Goal: Information Seeking & Learning: Check status

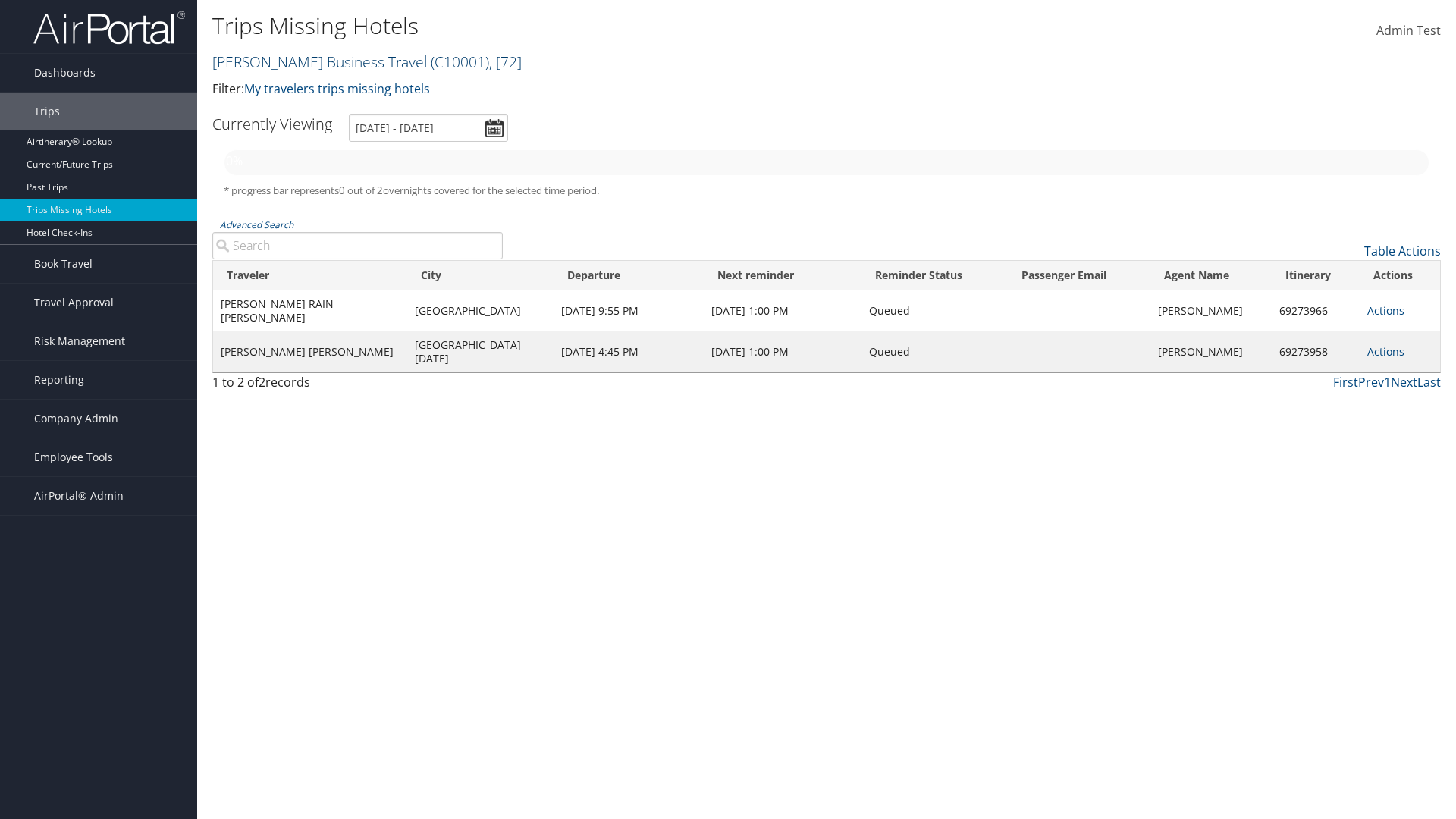
click at [312, 61] on link "Christopherson Business Travel ( C10001 ) , [ 72 ]" at bounding box center [367, 62] width 310 height 20
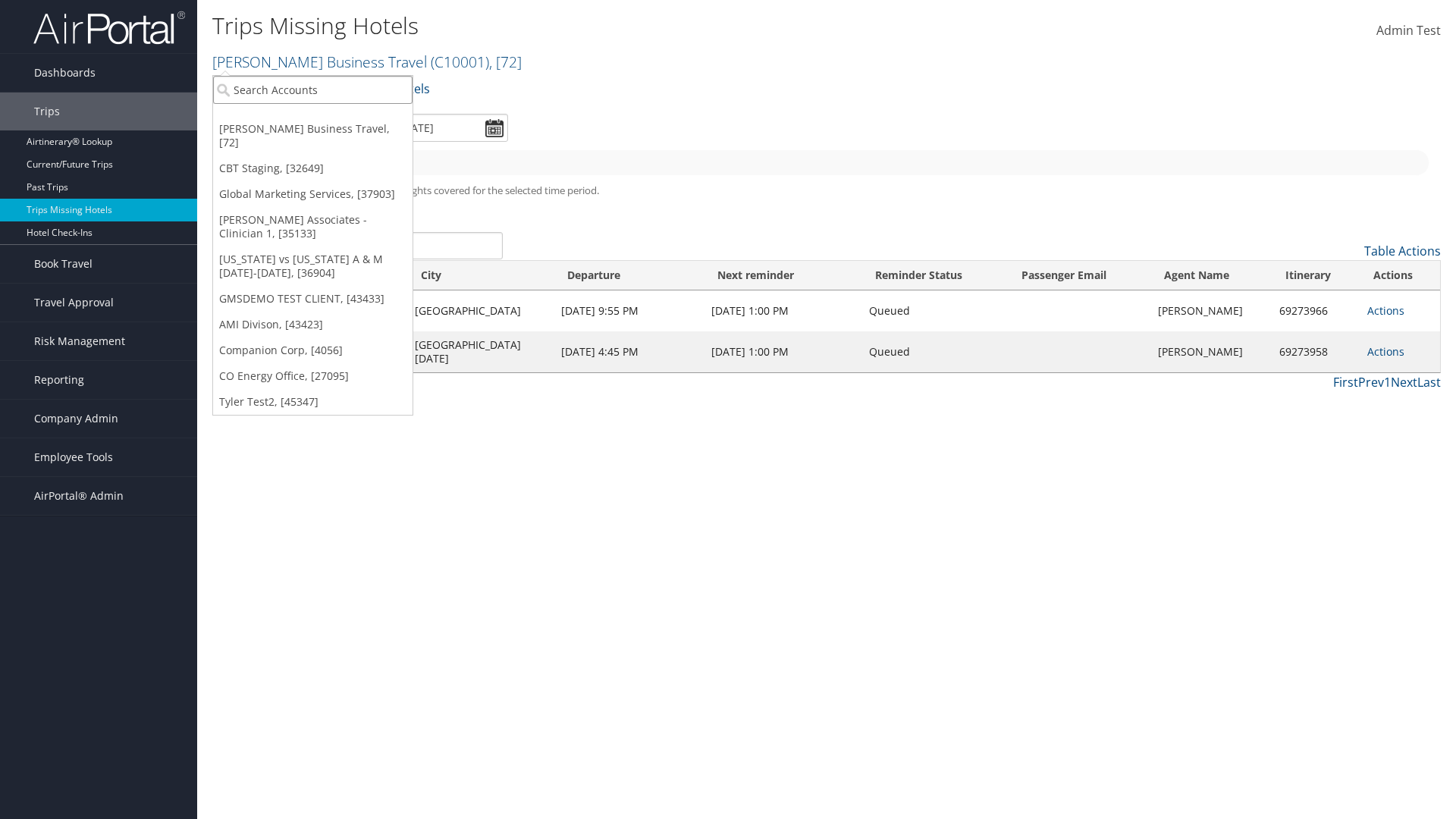
click at [312, 90] on input "search" at bounding box center [313, 90] width 200 height 28
type input "[PERSON_NAME] Business Travel"
click at [334, 131] on div "Account" at bounding box center [334, 131] width 259 height 14
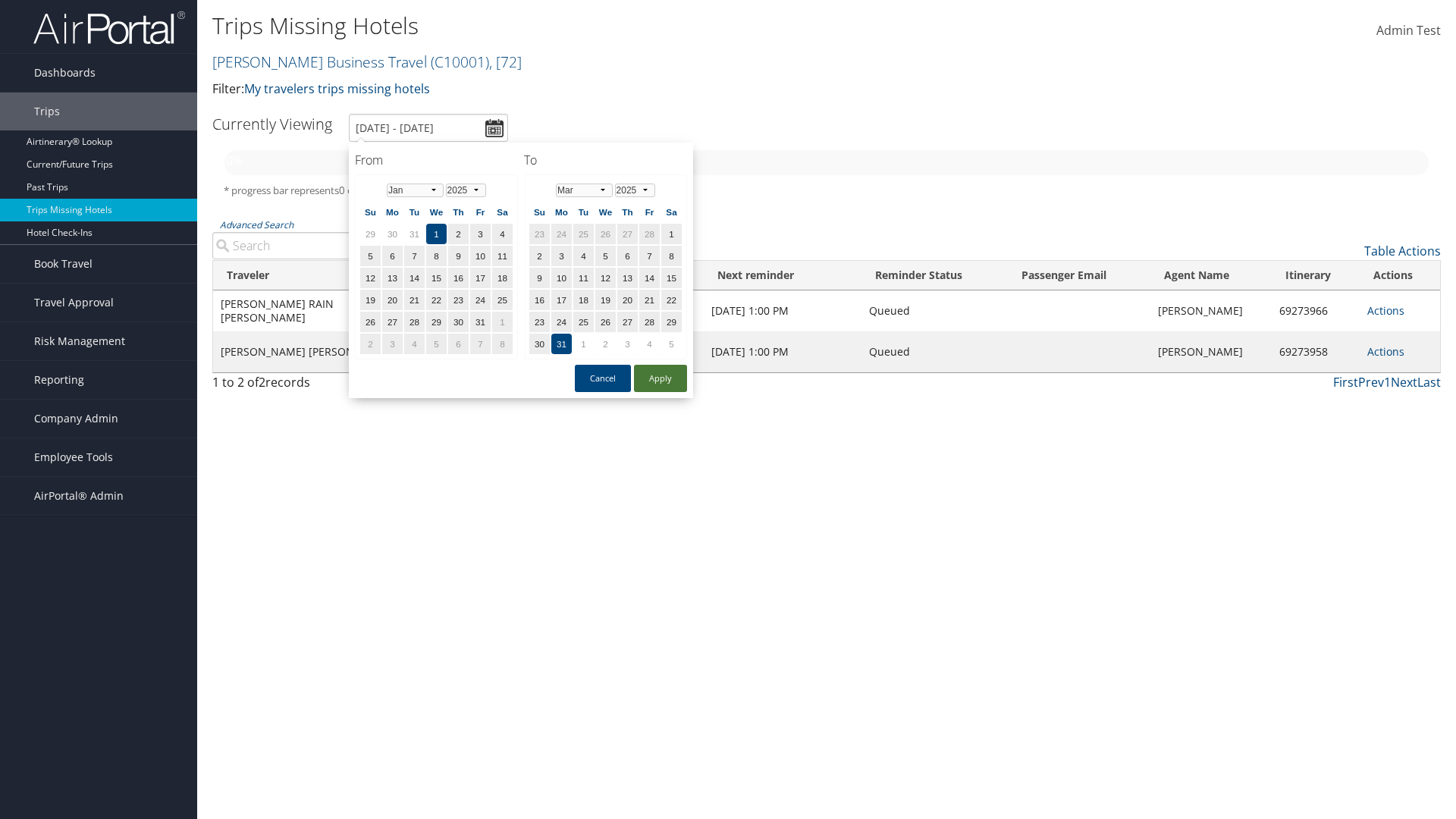
click at [661, 378] on button "Apply" at bounding box center [660, 379] width 53 height 28
type input "[DATE] - [DATE]"
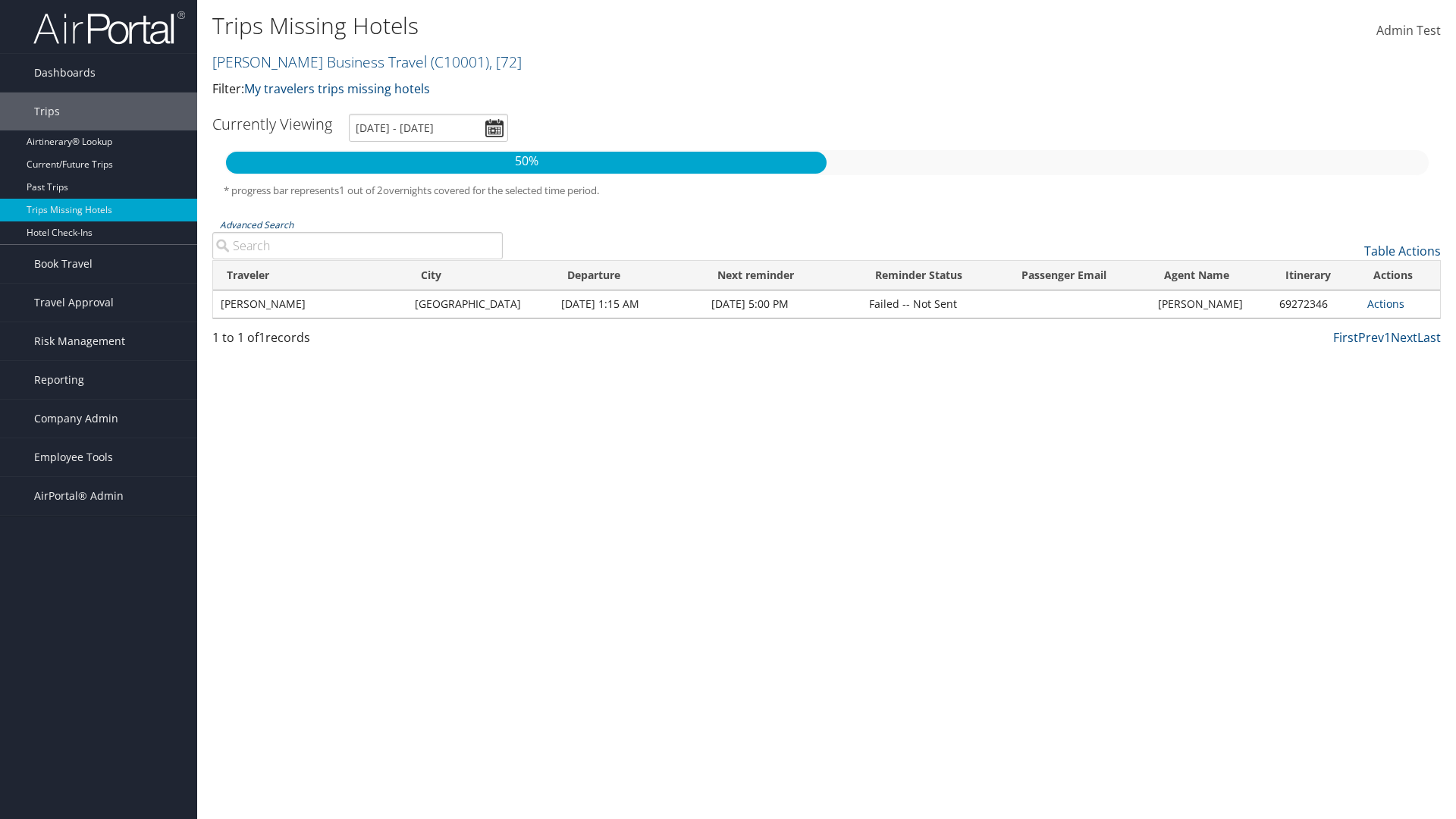
click at [256, 225] on link "Advanced Search" at bounding box center [257, 225] width 74 height 13
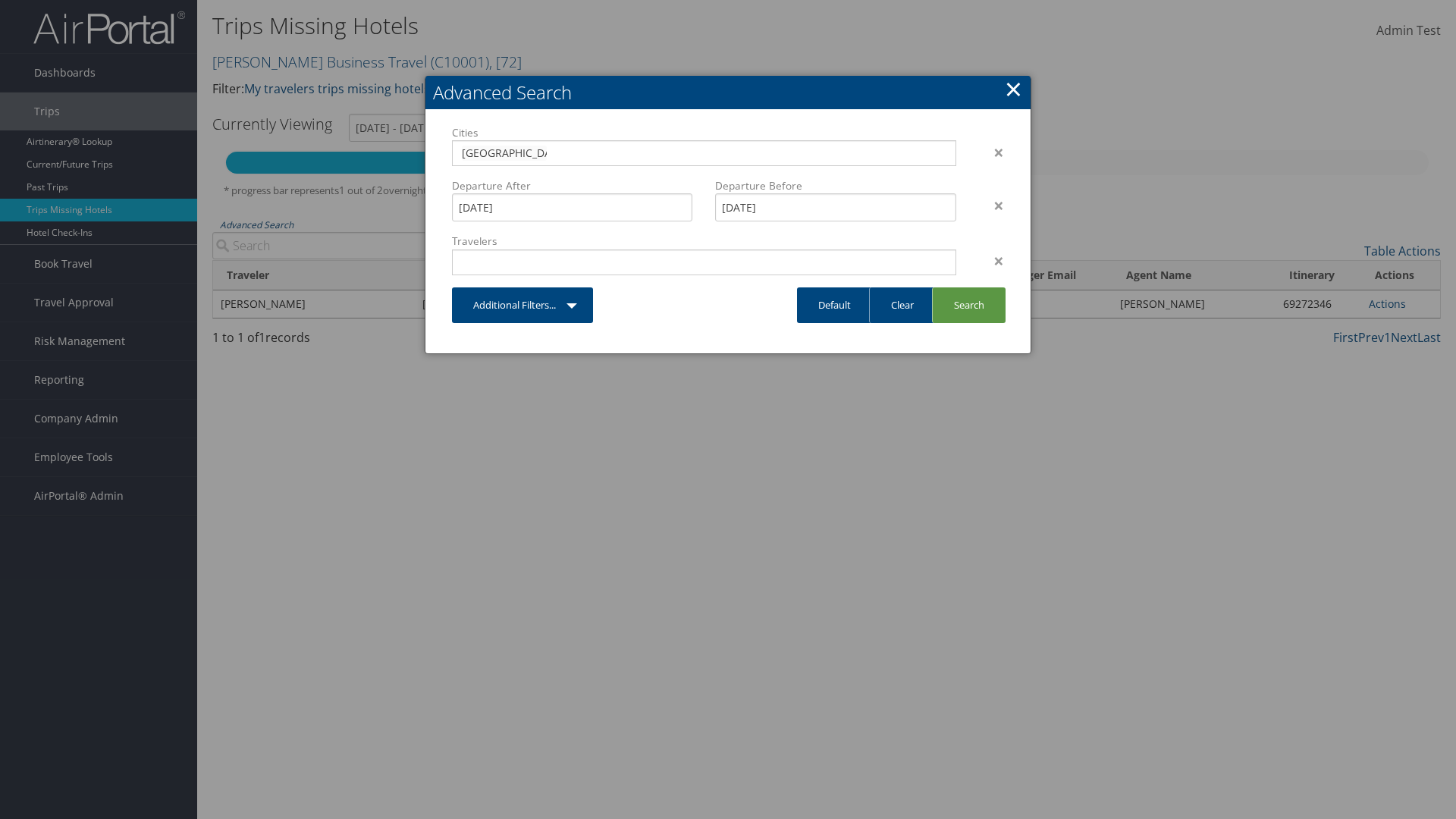
type input "[GEOGRAPHIC_DATA]"
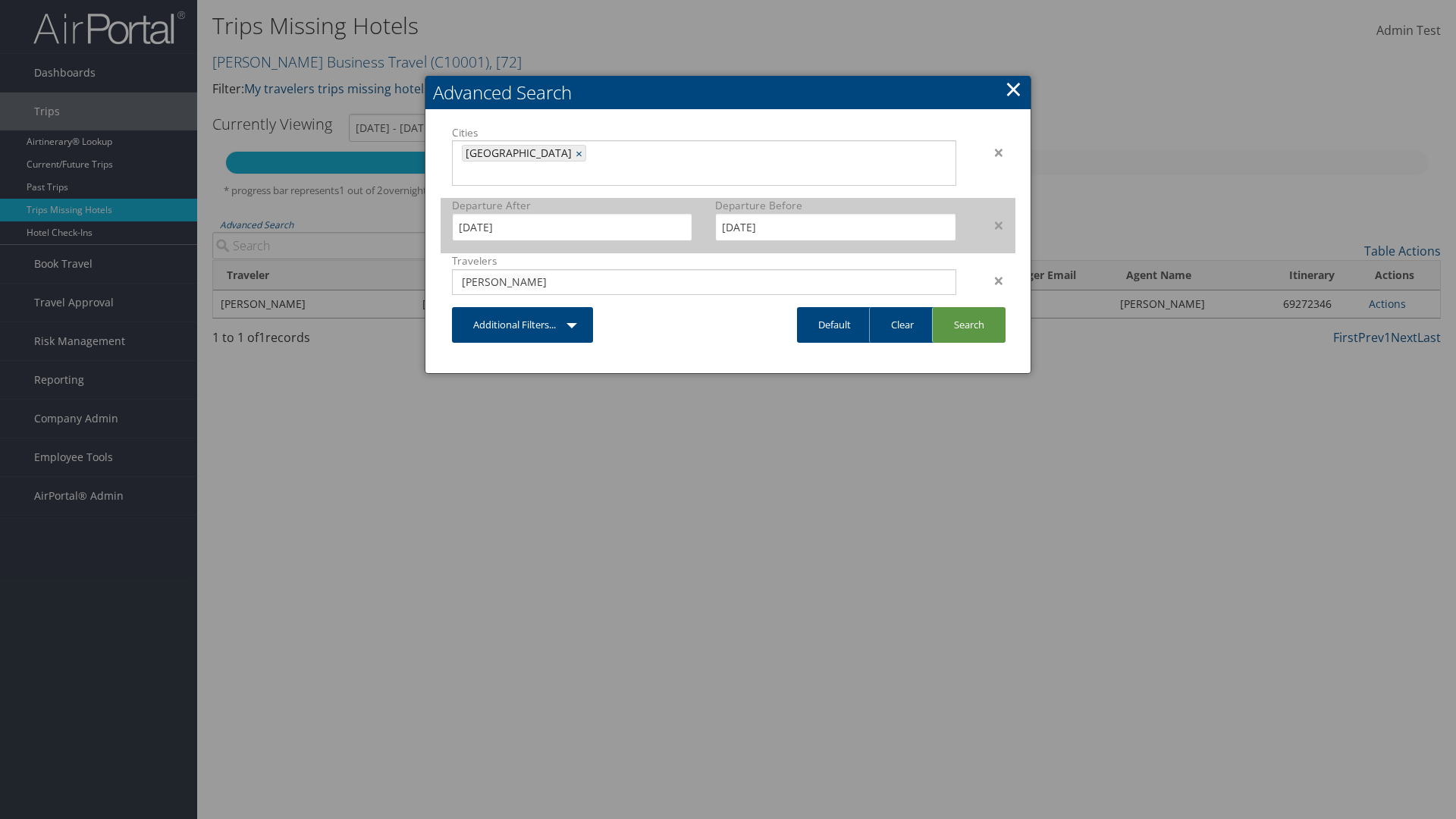
type input "[PERSON_NAME]"
click at [572, 214] on input "[DATE]" at bounding box center [572, 227] width 240 height 28
type input "[PERSON_NAME]"
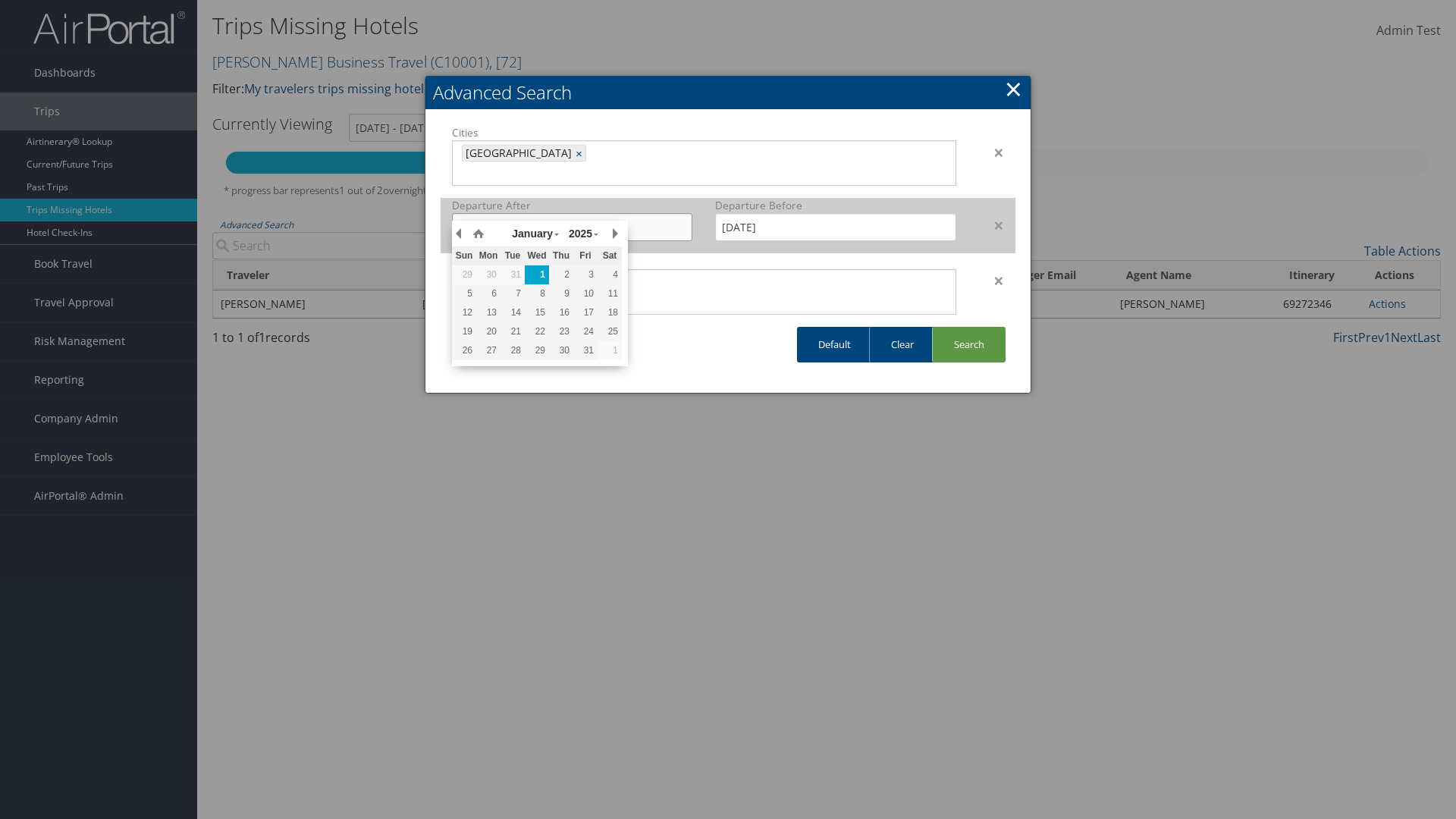
type input "[DATE]"
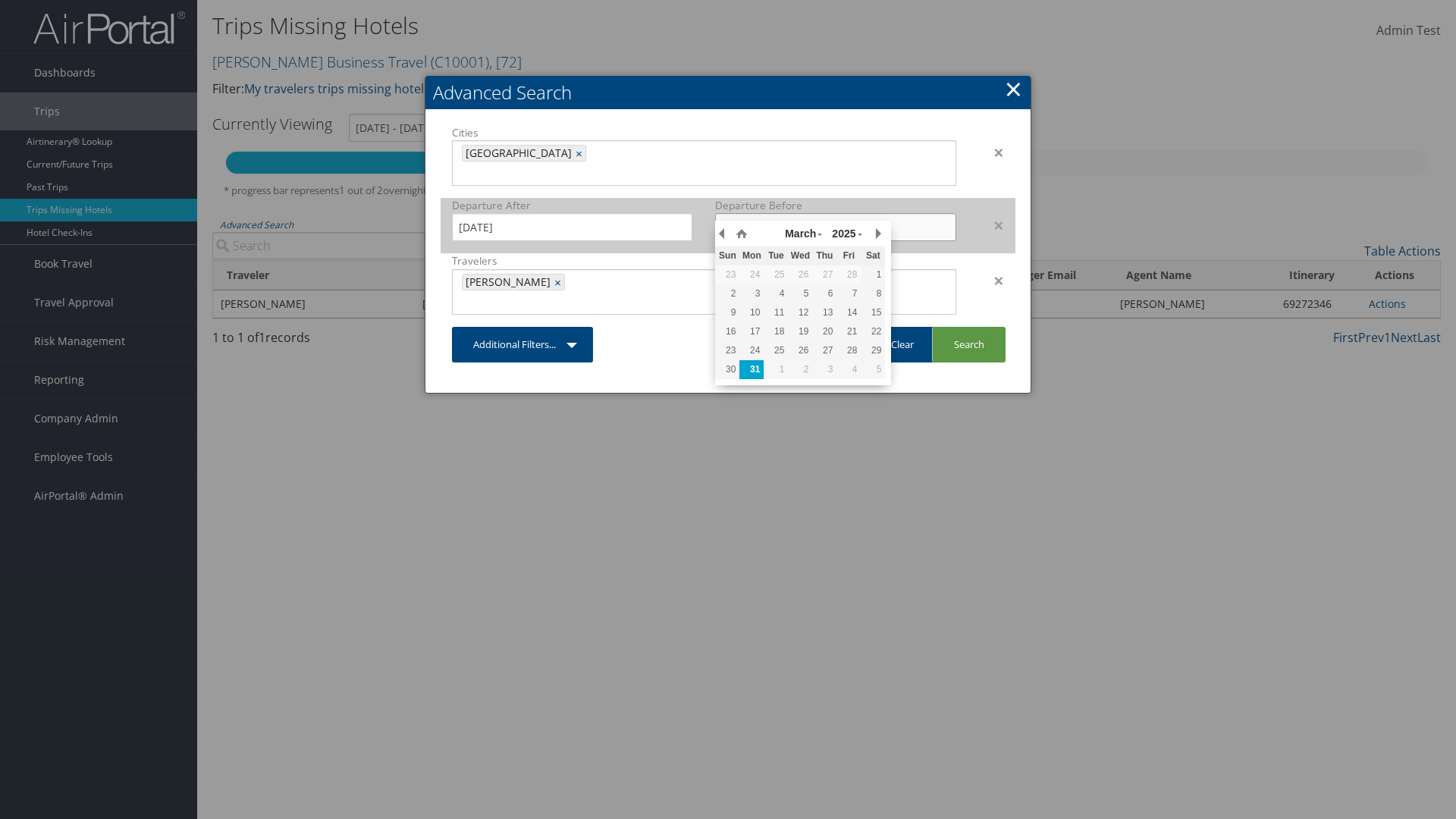
click at [836, 214] on input "[DATE]" at bounding box center [836, 227] width 240 height 28
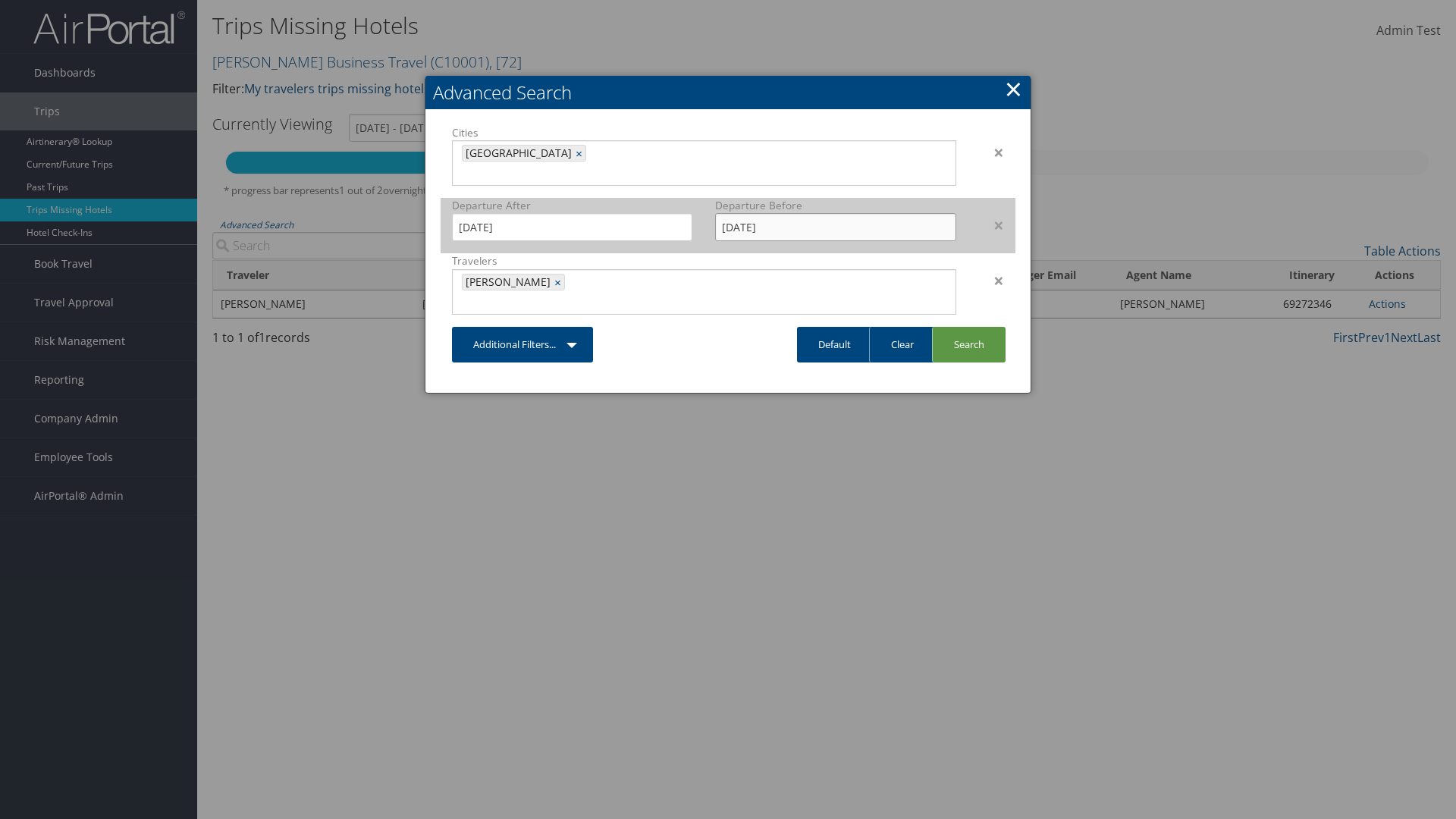
type input "[DATE]"
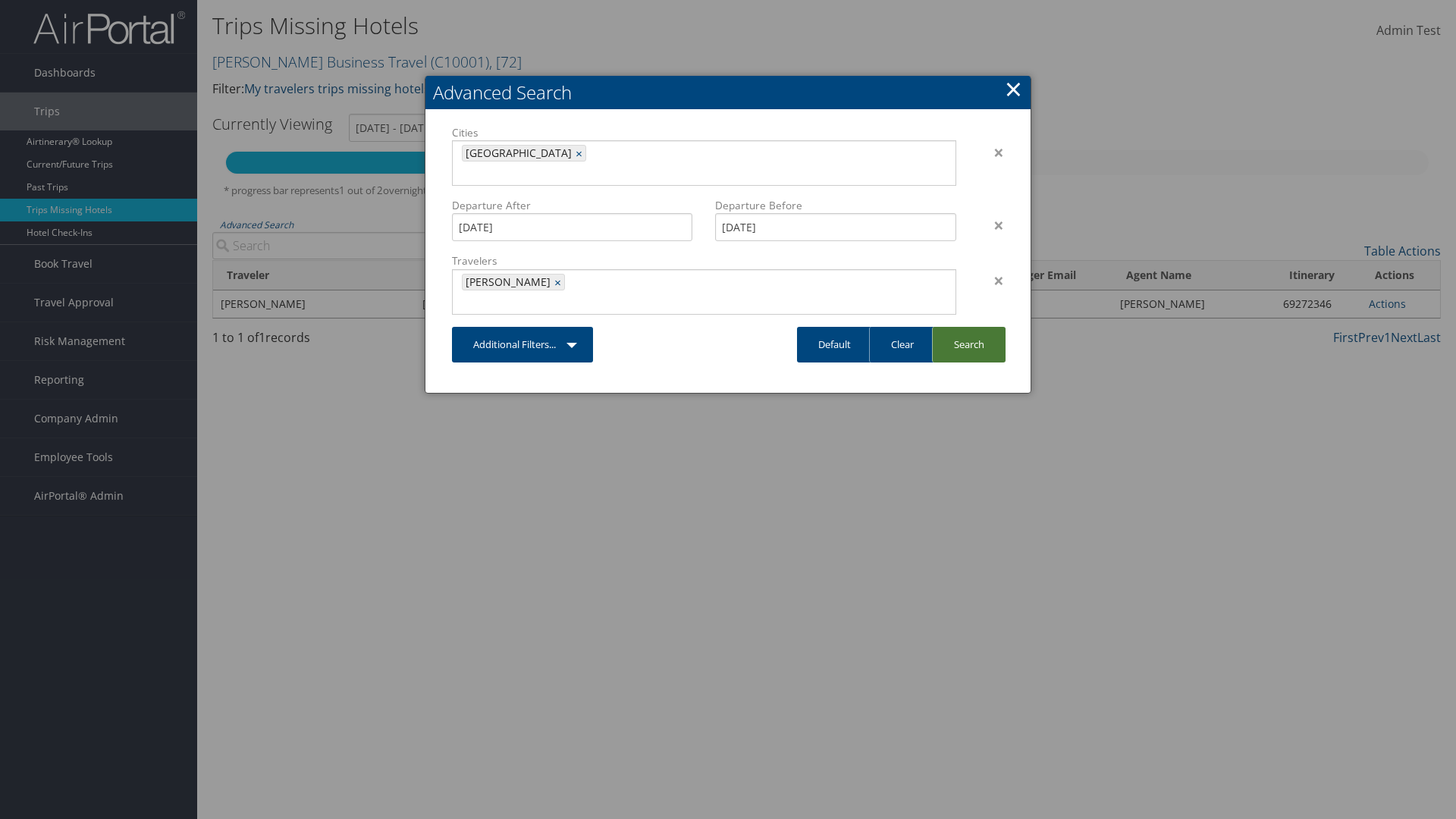
click at [969, 327] on link "Search" at bounding box center [969, 345] width 74 height 36
type input "[DATE] - [DATE]"
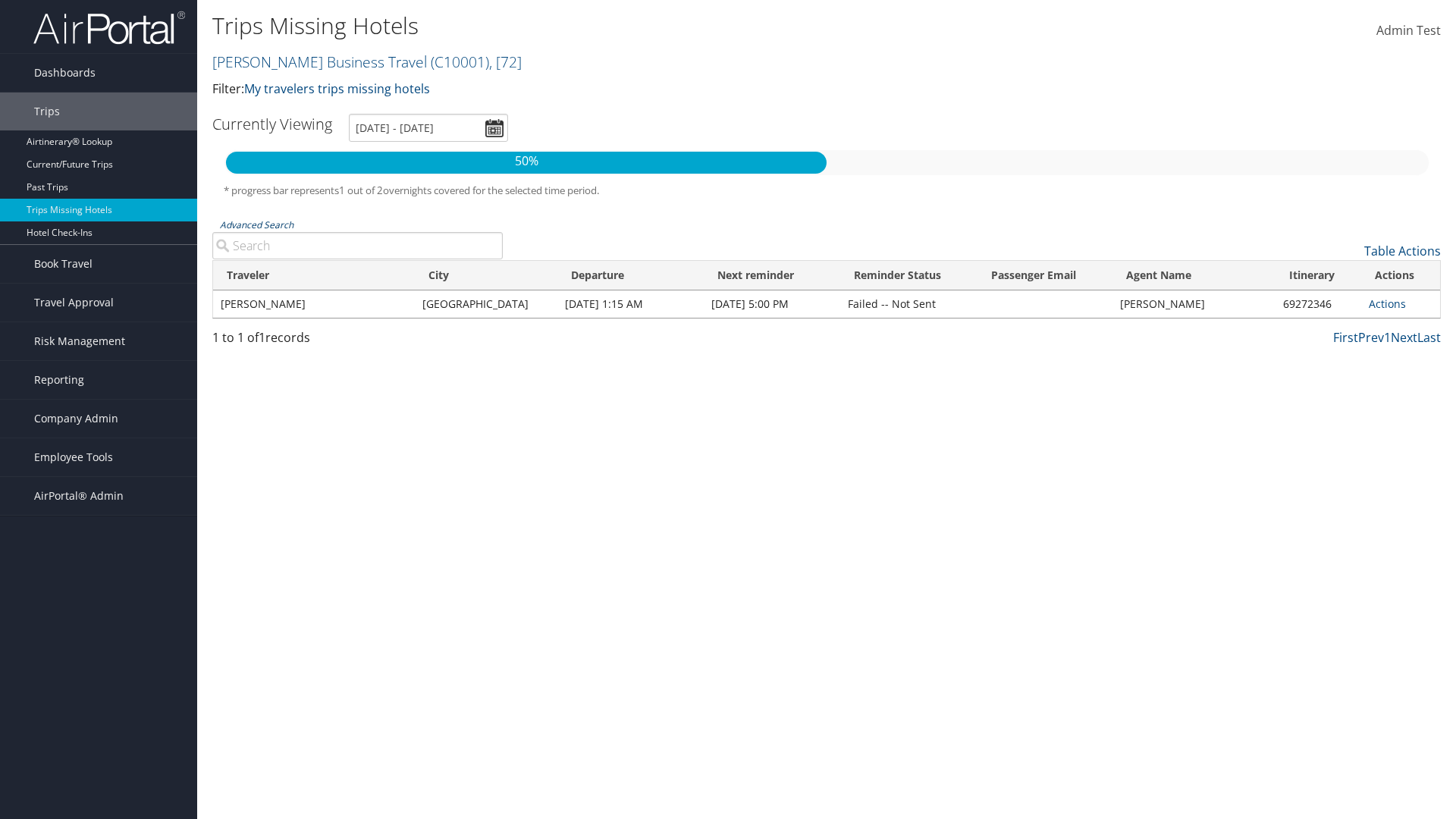
click at [256, 225] on link "Advanced Search" at bounding box center [257, 225] width 74 height 13
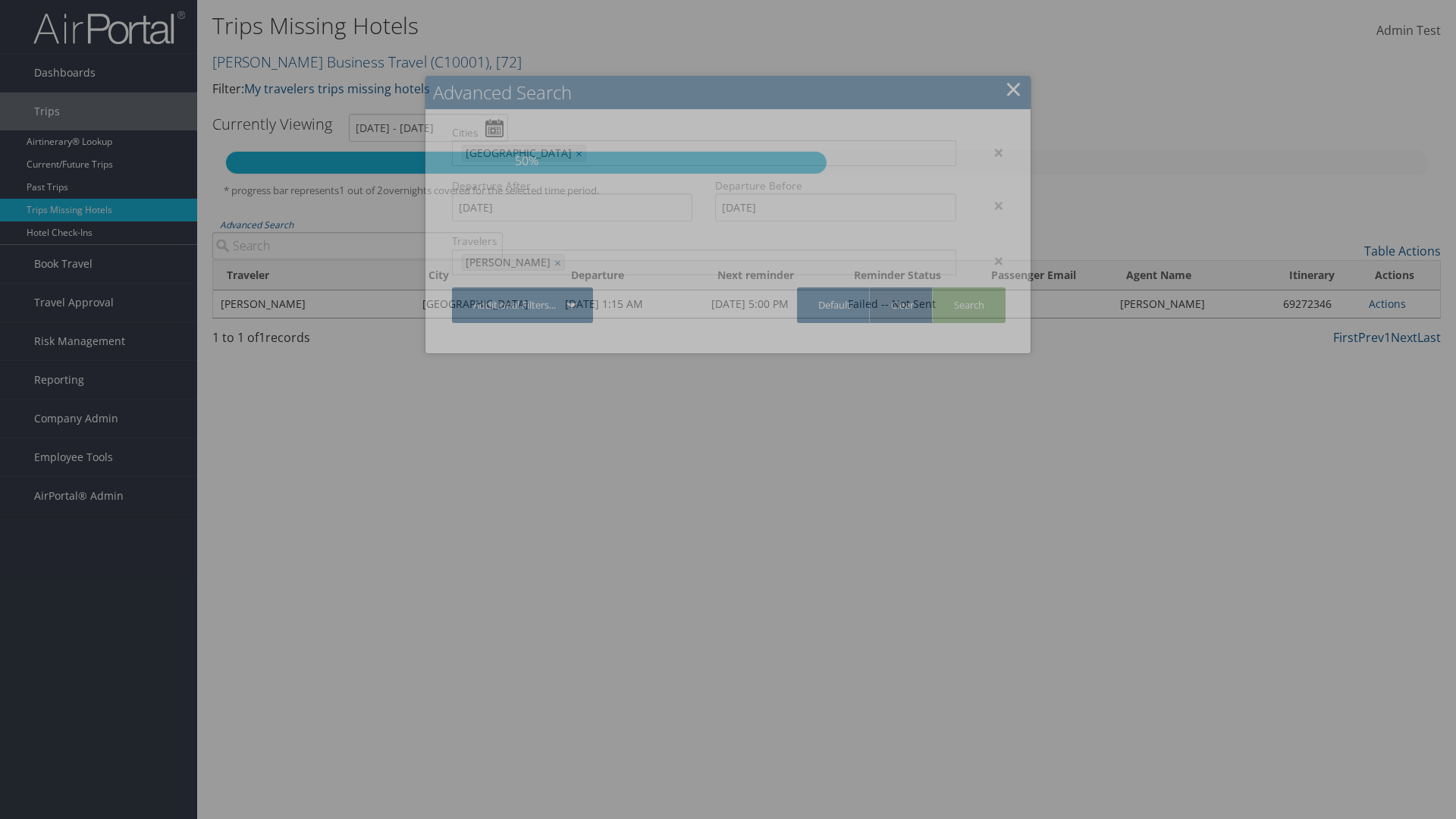
click at [901, 305] on link "Clear" at bounding box center [901, 305] width 66 height 36
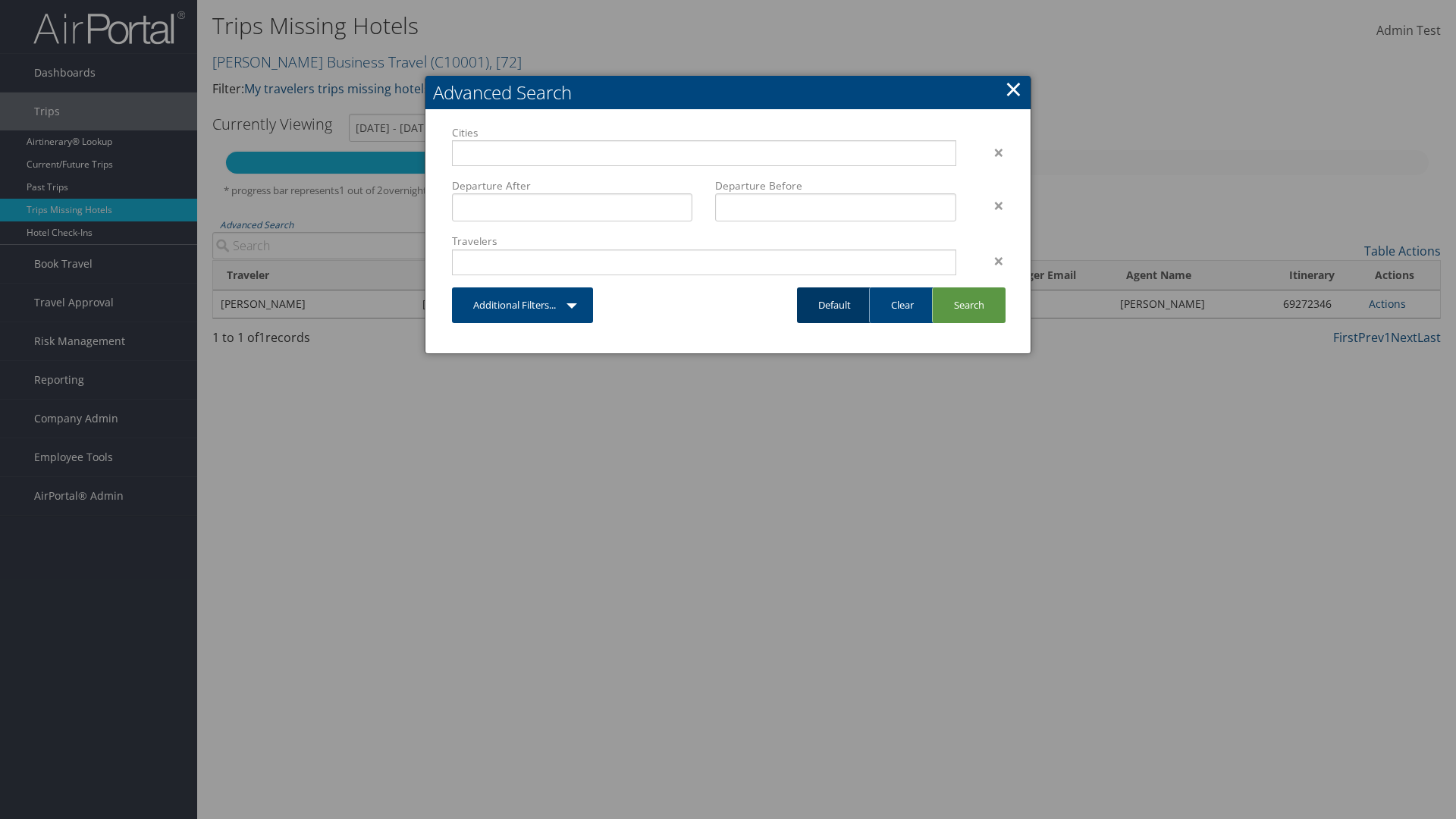
click at [834, 305] on link "Default" at bounding box center [834, 305] width 75 height 36
type input "[DATE] - [DATE]"
